Goal: Task Accomplishment & Management: Manage account settings

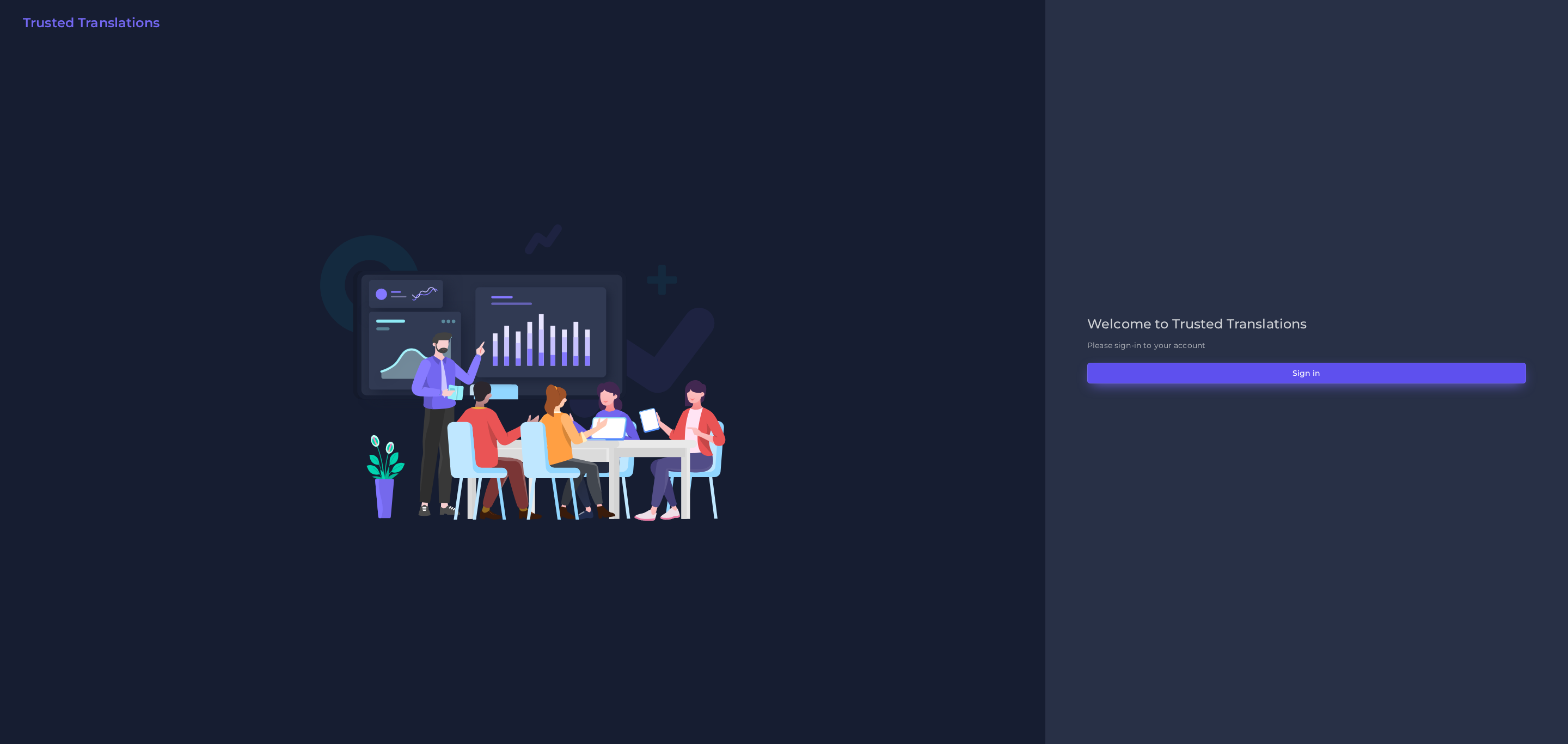
click at [1287, 373] on button "Sign in" at bounding box center [1307, 373] width 439 height 21
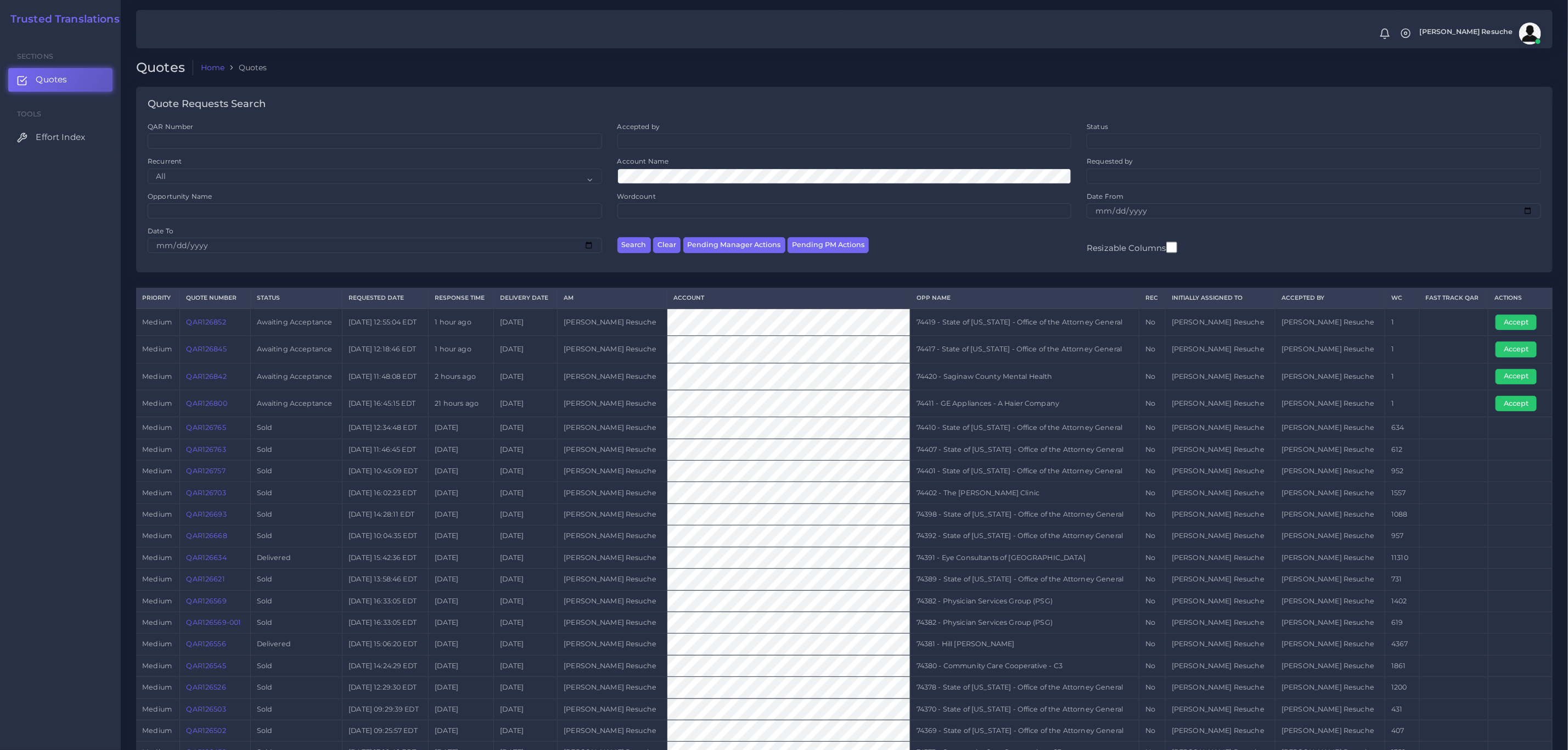
click at [1335, 520] on td "[PERSON_NAME] Resuche" at bounding box center [1330, 514] width 110 height 21
click at [196, 380] on link "QAR126842" at bounding box center [207, 376] width 40 height 8
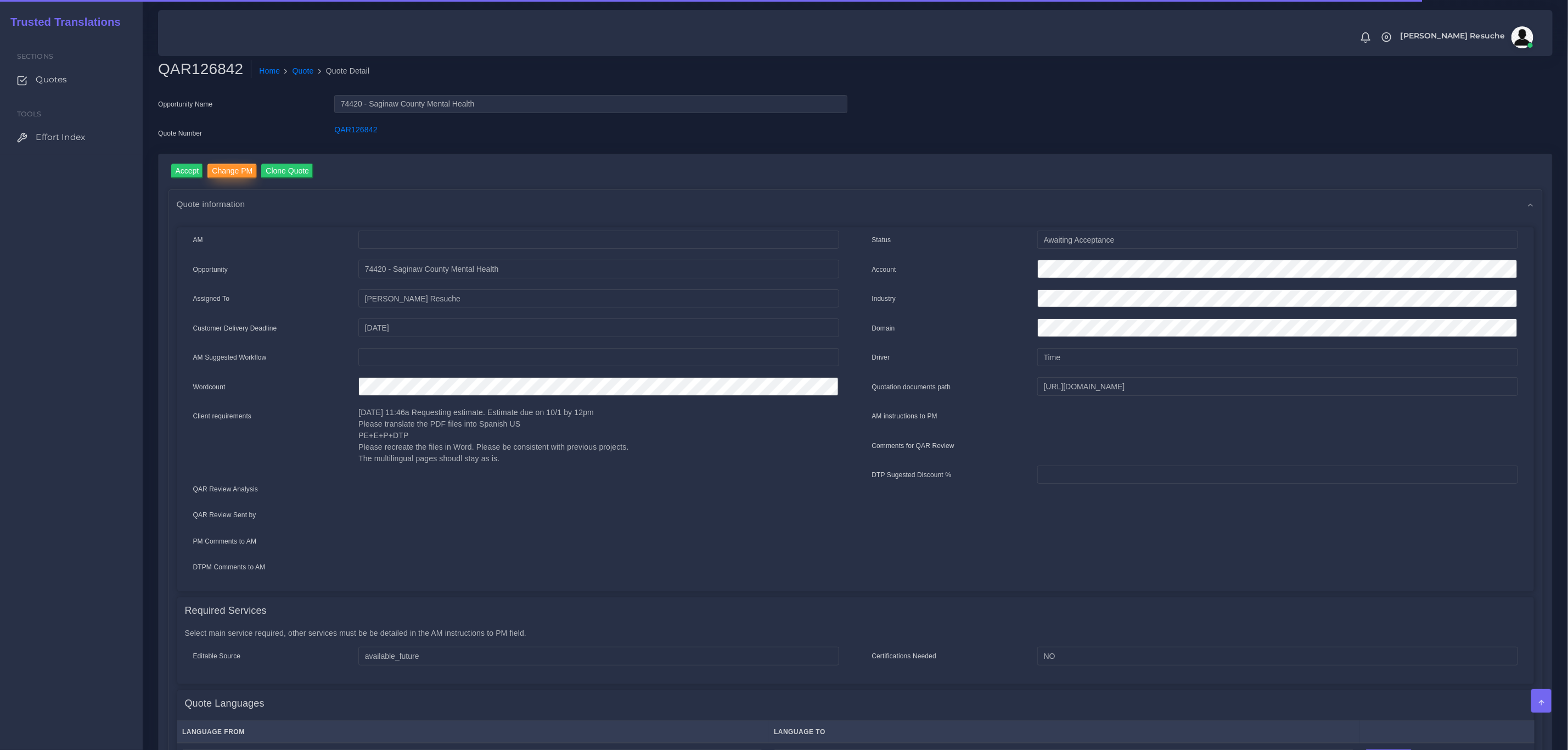
click at [236, 166] on input "Change PM" at bounding box center [232, 171] width 49 height 15
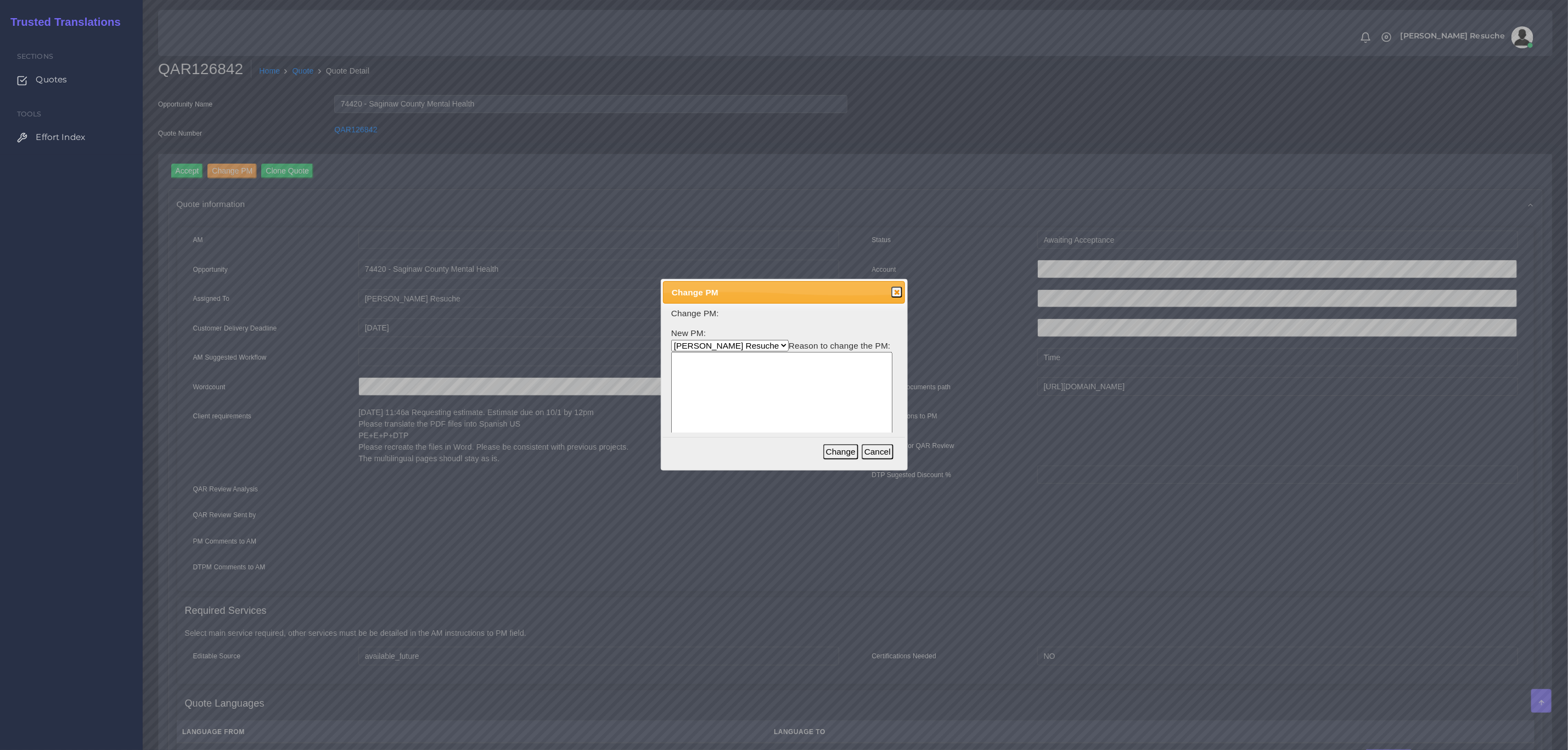
click at [700, 345] on select "Aldana Resuche Ana Whitby PM Beatriz Lacerda Dana Rossi Diego Leotta Gabriela S…" at bounding box center [730, 346] width 117 height 12
select select "3e925e02-f17d-4791-9412-c46ab5cb8daa"
click at [671, 340] on select "Aldana Resuche Ana Whitby PM Beatriz Lacerda Dana Rossi Diego Leotta Gabriela S…" at bounding box center [730, 346] width 117 height 12
click at [767, 404] on textarea at bounding box center [782, 404] width 221 height 105
type textarea "Workload"
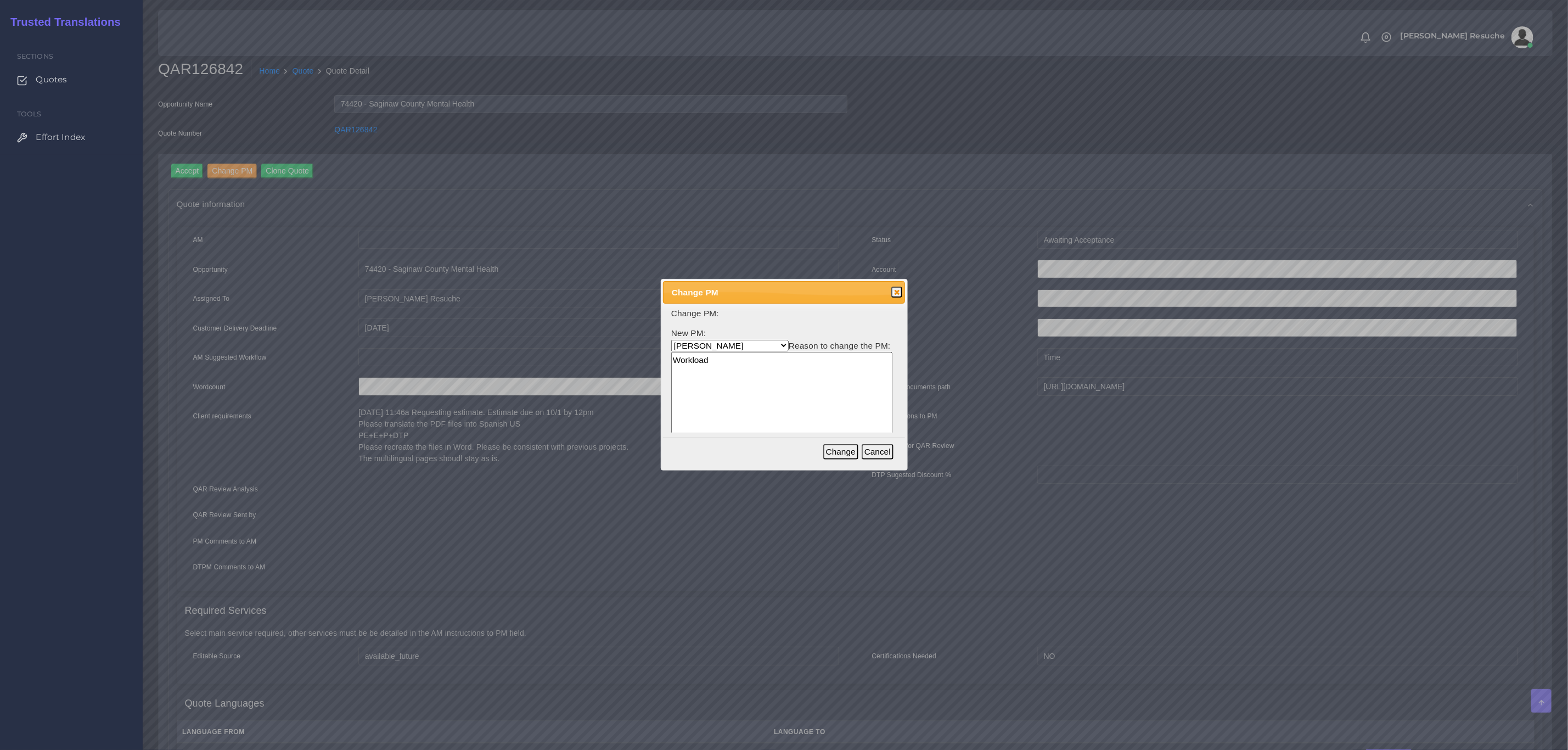
click at [860, 450] on div "Change Cancel" at bounding box center [860, 451] width 74 height 24
click at [855, 450] on button "Change" at bounding box center [841, 452] width 35 height 15
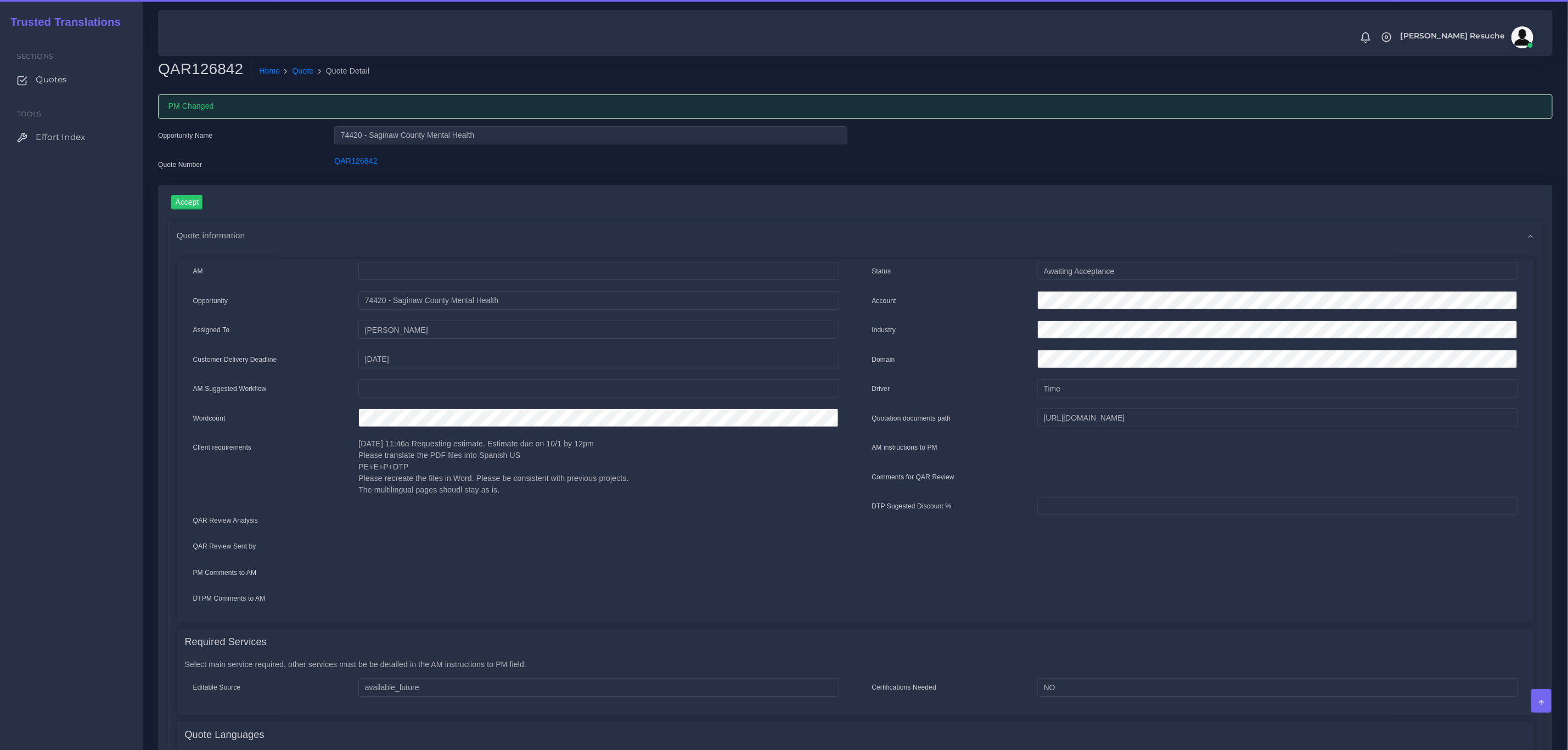
drag, startPoint x: 297, startPoint y: 71, endPoint x: 381, endPoint y: 104, distance: 90.2
click at [297, 71] on link "Quote" at bounding box center [303, 71] width 21 height 12
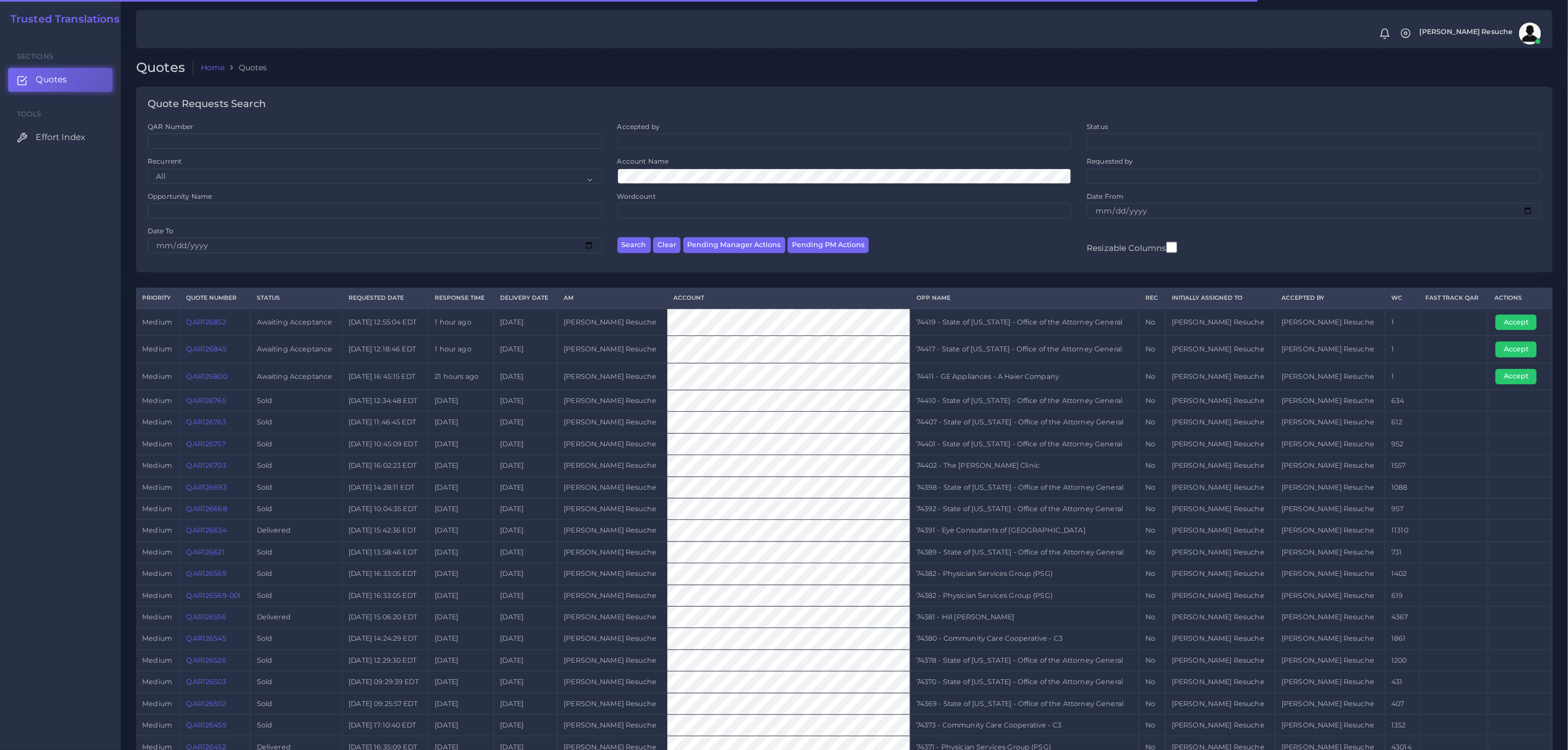
click at [1079, 353] on td "74417 - State of [US_STATE] - Office of the Attorney General" at bounding box center [1024, 350] width 229 height 27
copy tr "74417 - State of [US_STATE] - Office of the Attorney General"
click at [1531, 352] on button "Accept" at bounding box center [1516, 349] width 41 height 15
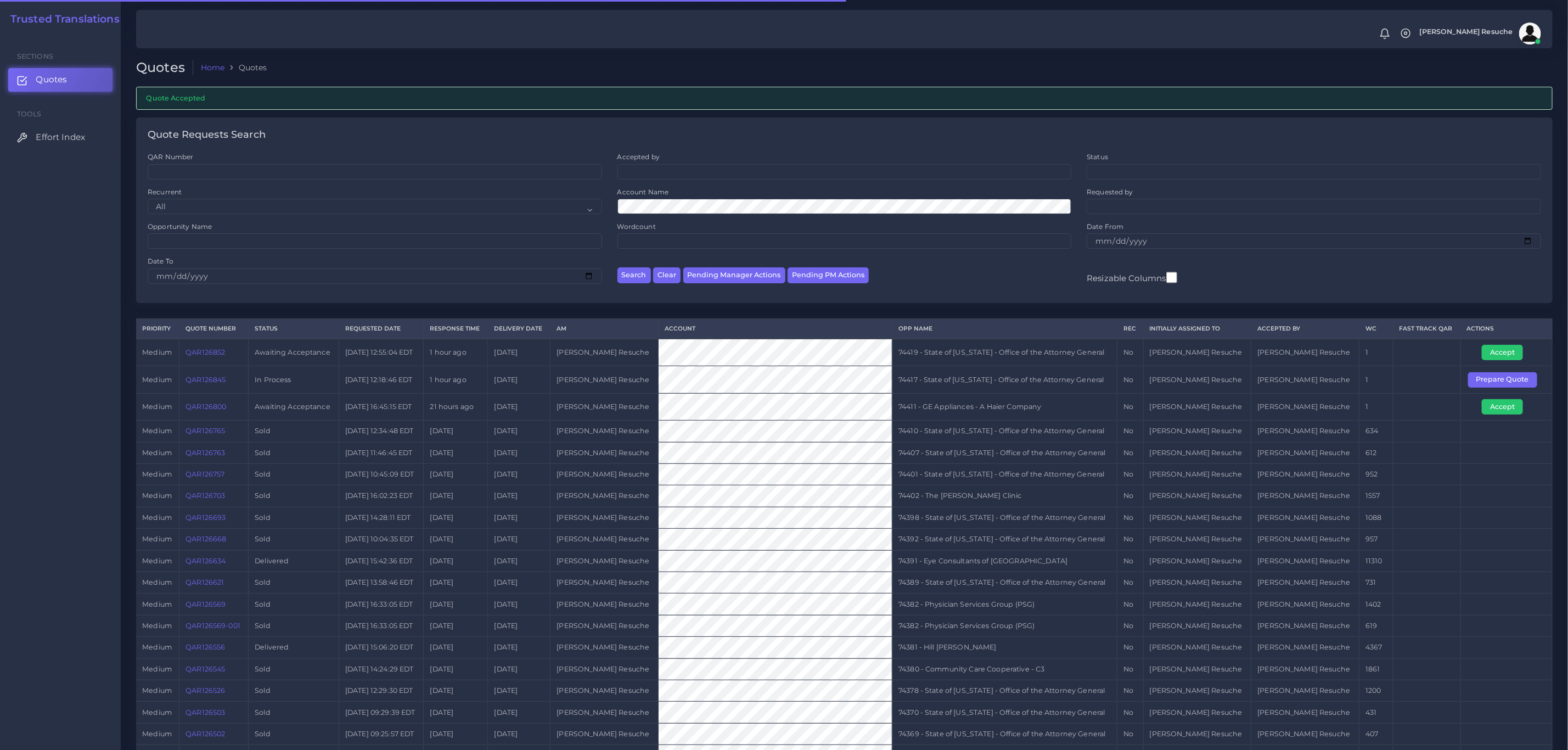
click at [1031, 358] on td "74419 - State of [US_STATE] - Office of the Attorney General" at bounding box center [1004, 352] width 225 height 28
copy tr "74419 - State of [US_STATE] - Office of the Attorney General"
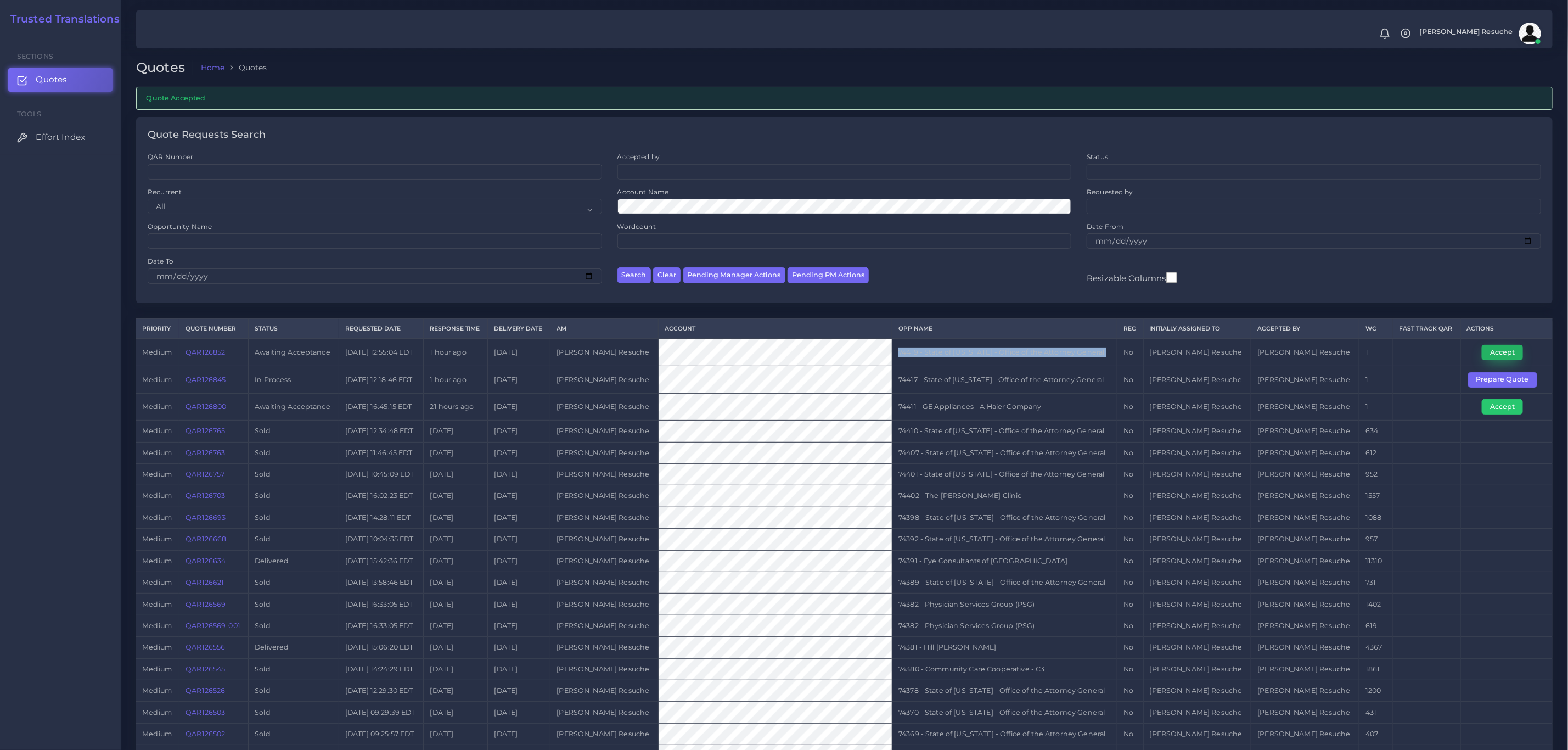
click at [1520, 356] on button "Accept" at bounding box center [1503, 352] width 41 height 15
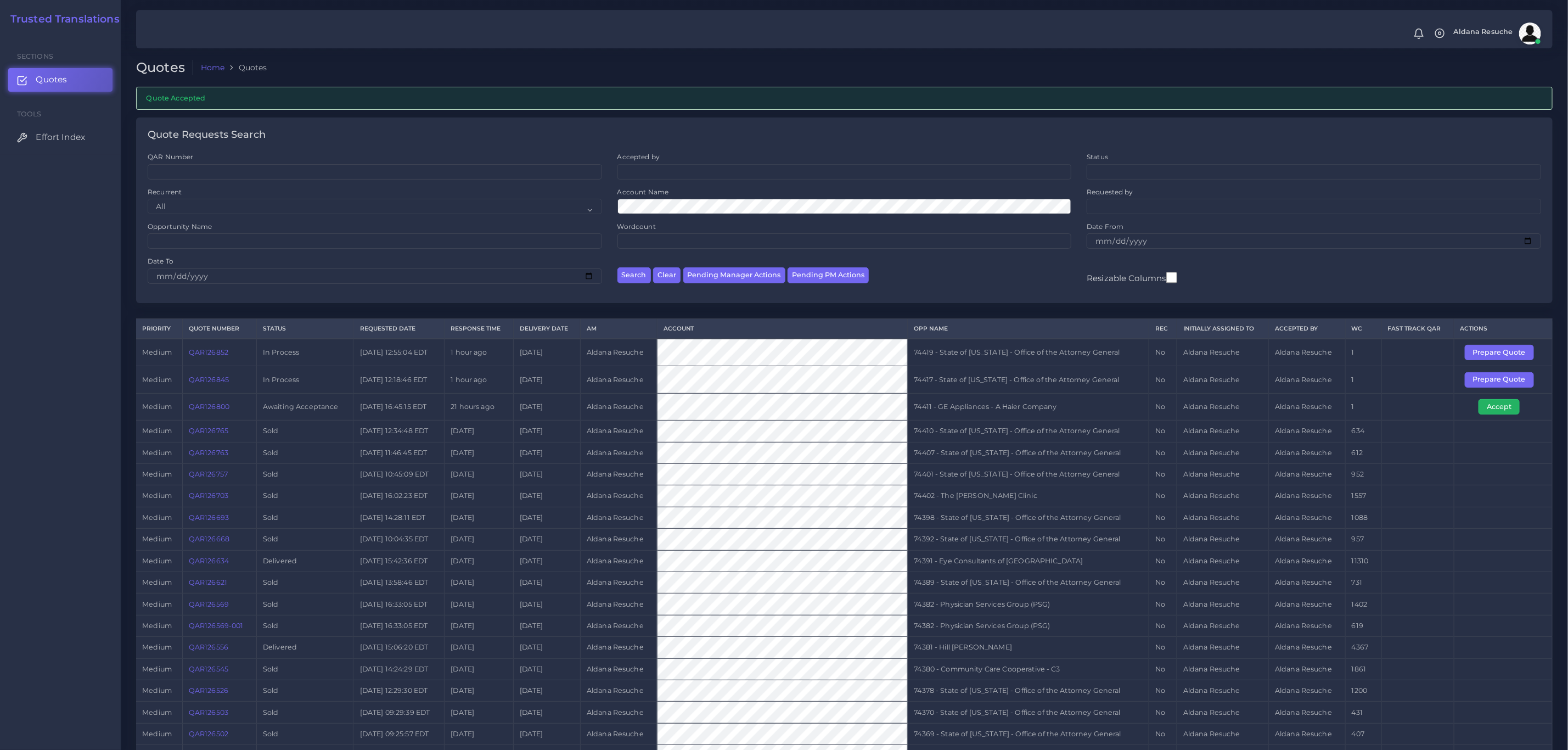
drag, startPoint x: 1513, startPoint y: 405, endPoint x: 1379, endPoint y: 417, distance: 134.5
click at [1513, 405] on button "Accept" at bounding box center [1499, 407] width 41 height 15
click at [996, 401] on td "74411 - GE Appliances - A Haier Company" at bounding box center [1028, 407] width 242 height 27
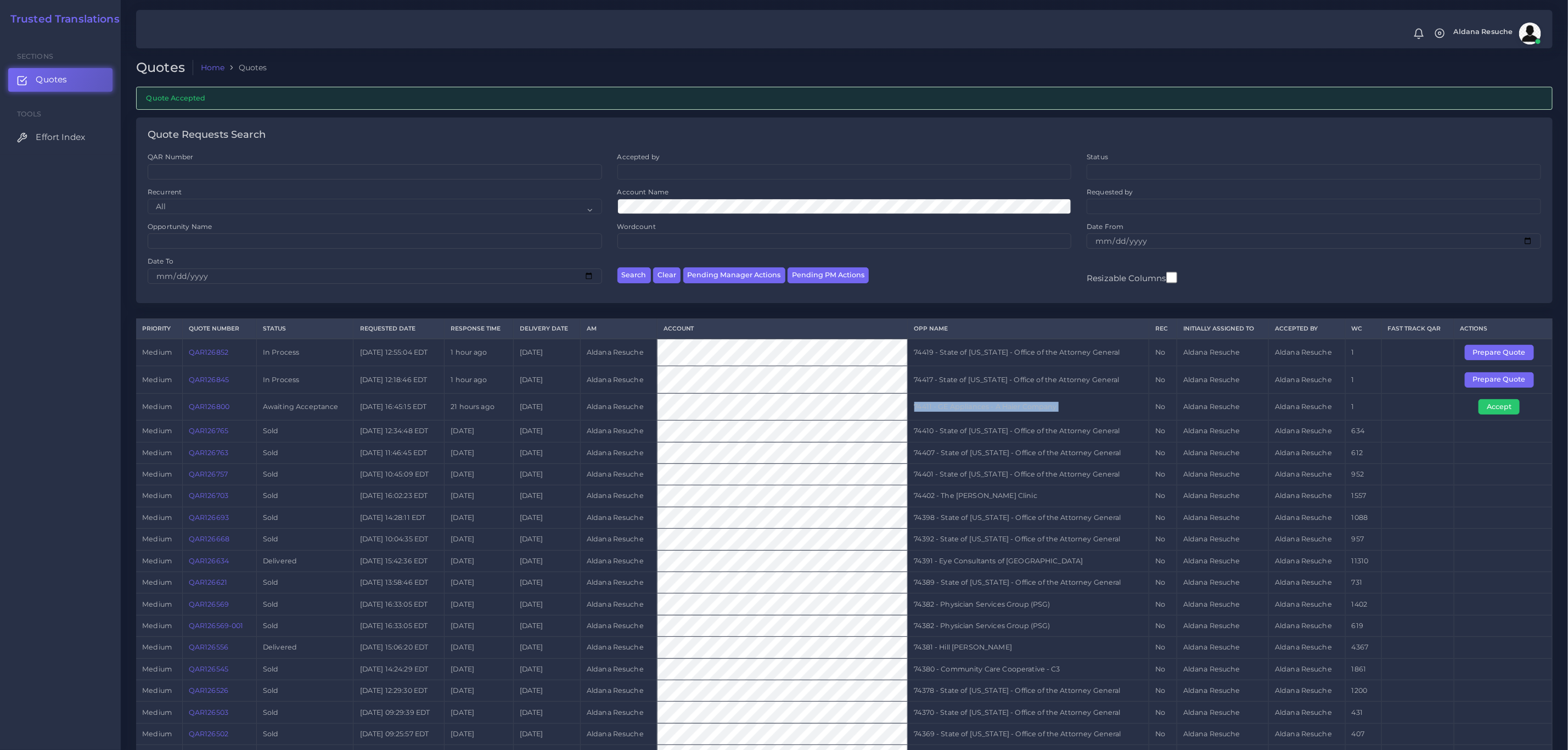
copy tr "74411 - GE Appliances - A Haier Company"
